Goal: Information Seeking & Learning: Learn about a topic

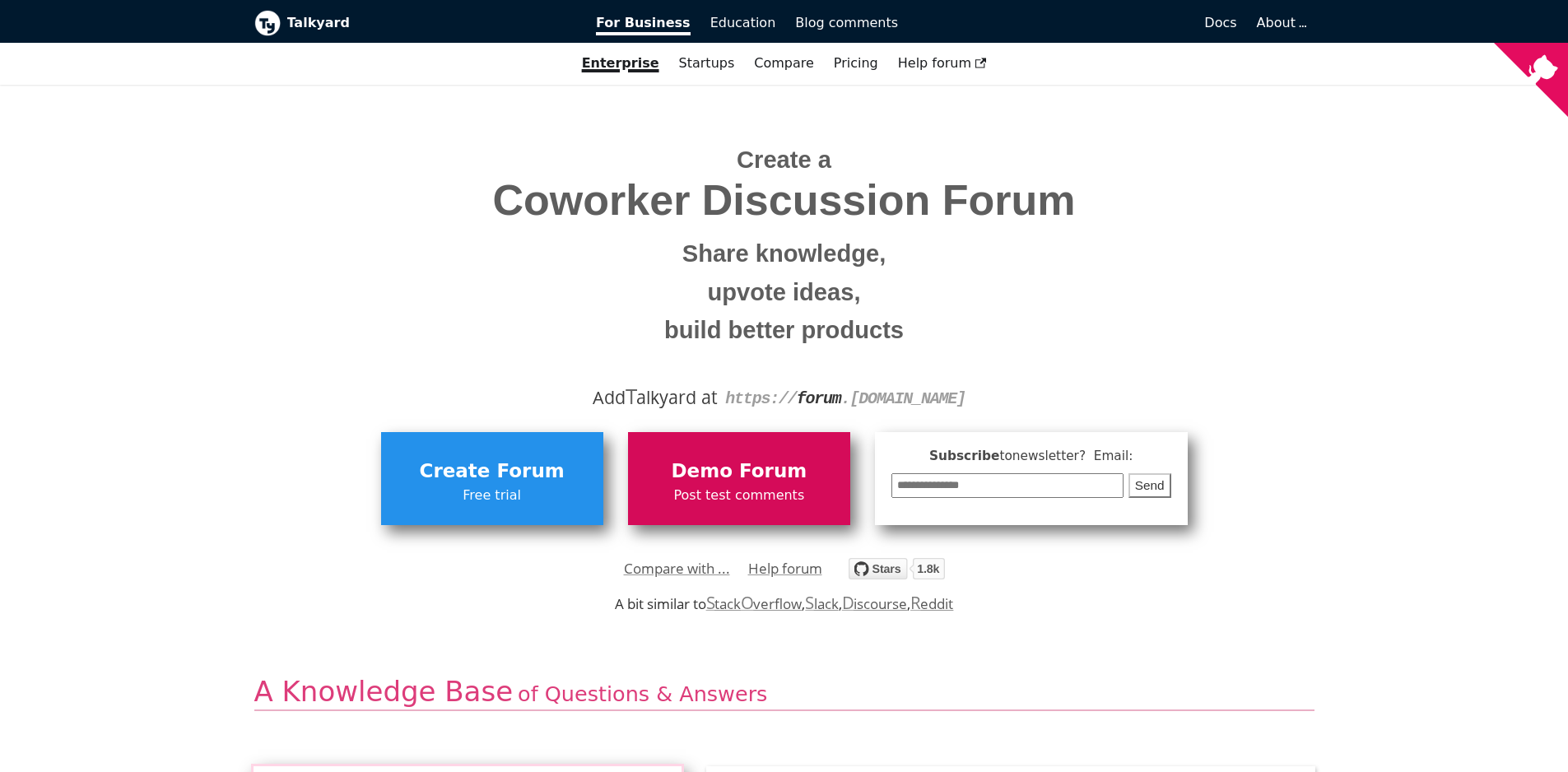
click at [717, 483] on span "Demo Forum" at bounding box center [739, 471] width 206 height 31
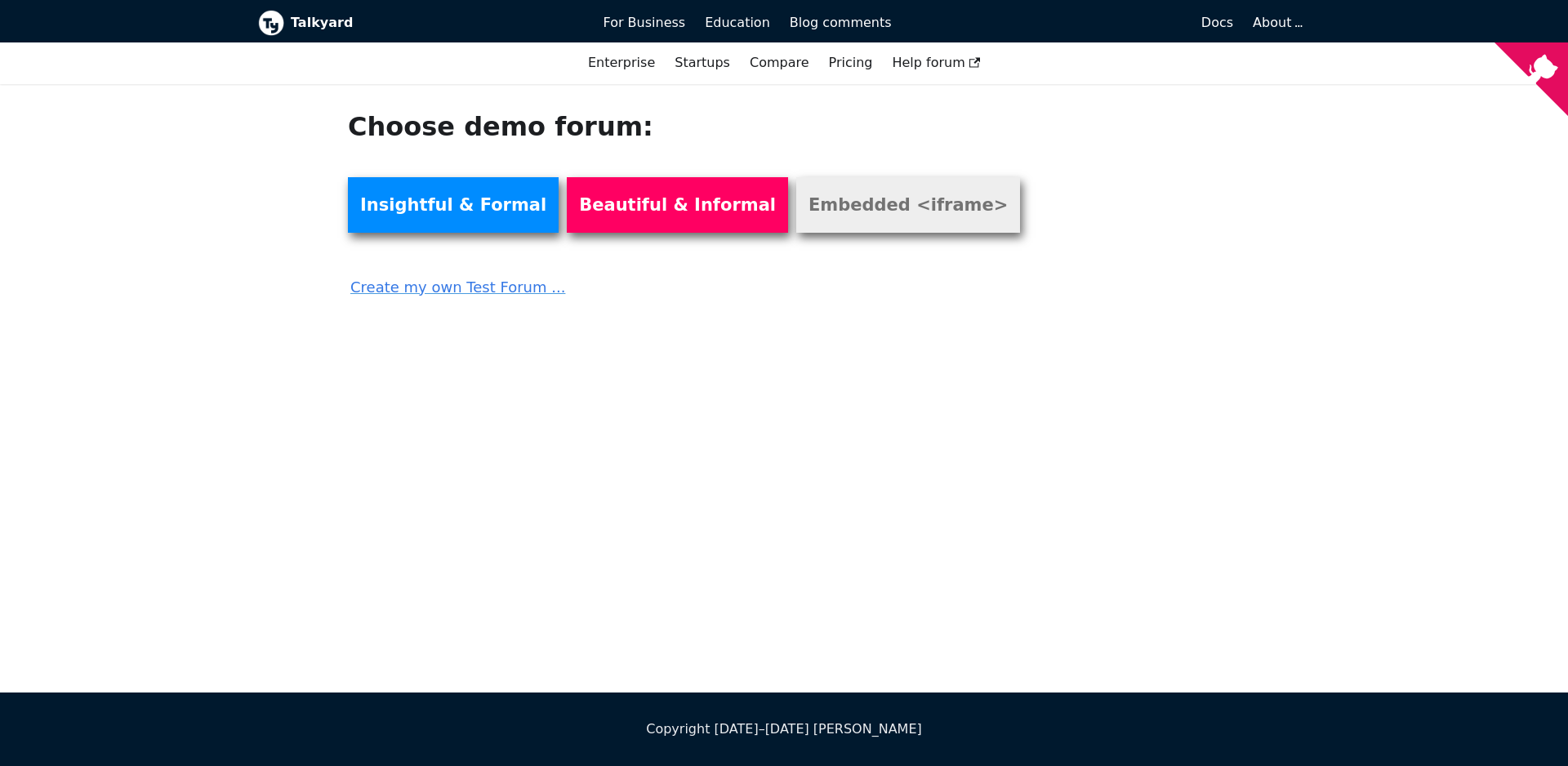
click at [847, 220] on link "Embedded <iframe>" at bounding box center [908, 205] width 224 height 56
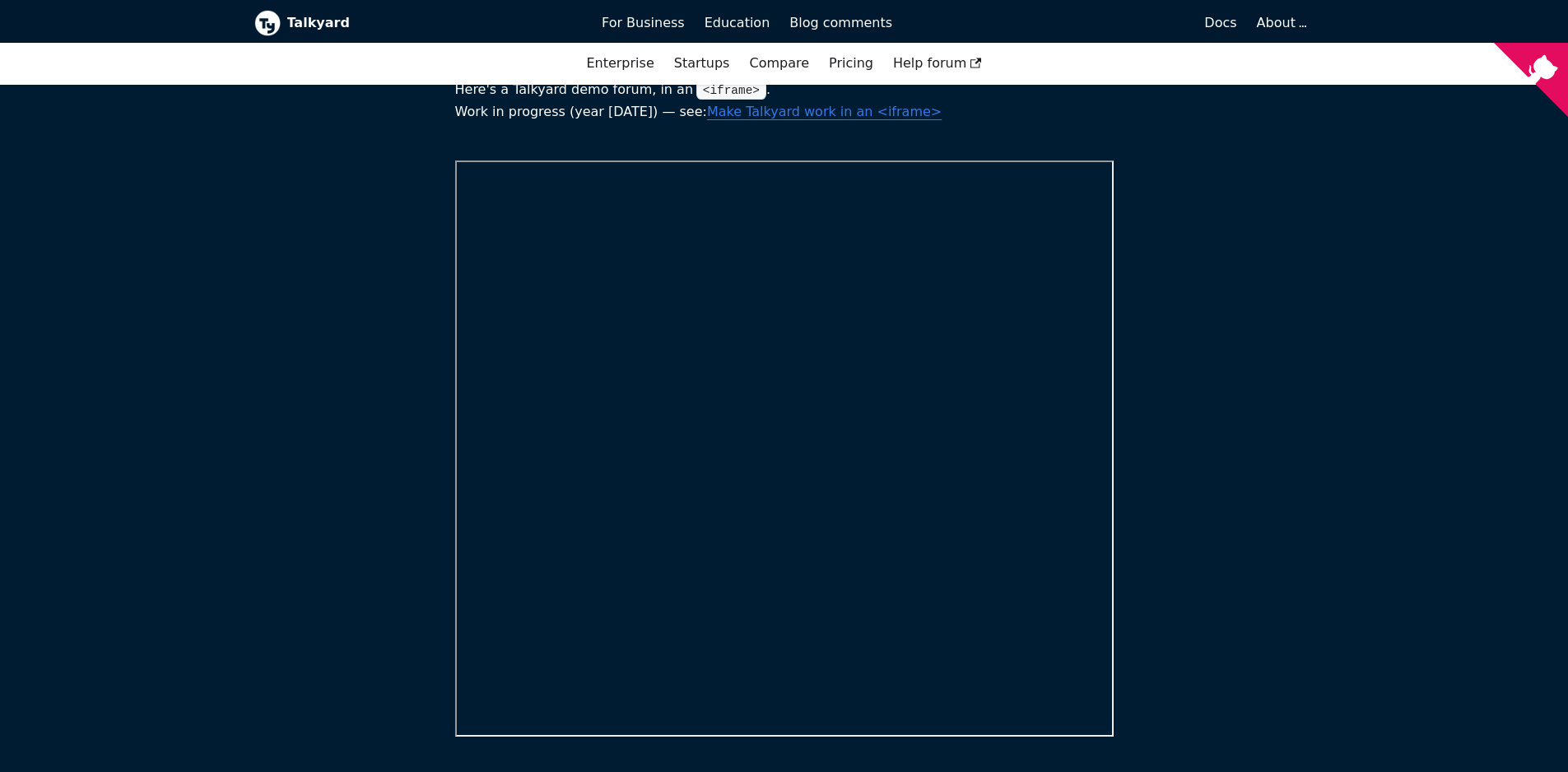
scroll to position [109, 0]
